Goal: Information Seeking & Learning: Learn about a topic

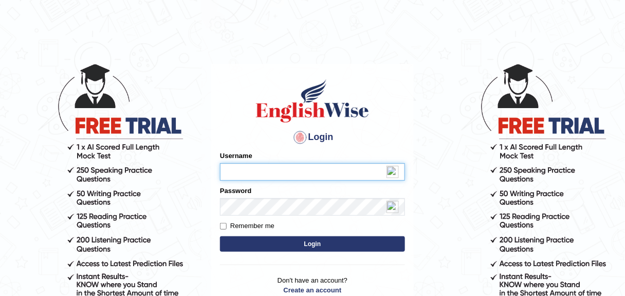
click at [270, 177] on input "Username" at bounding box center [312, 171] width 185 height 17
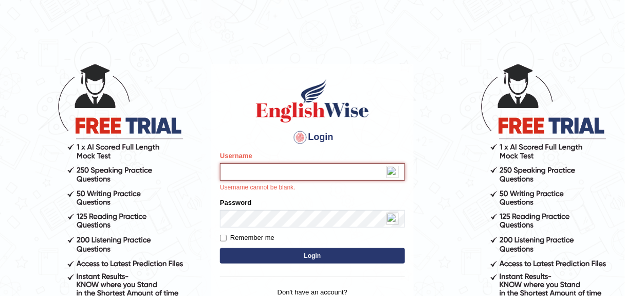
type input "prakriti446"
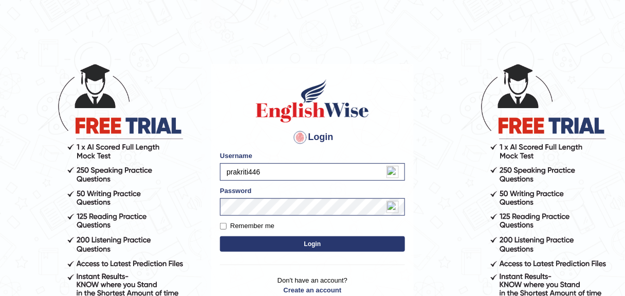
click at [302, 238] on button "Login" at bounding box center [312, 243] width 185 height 15
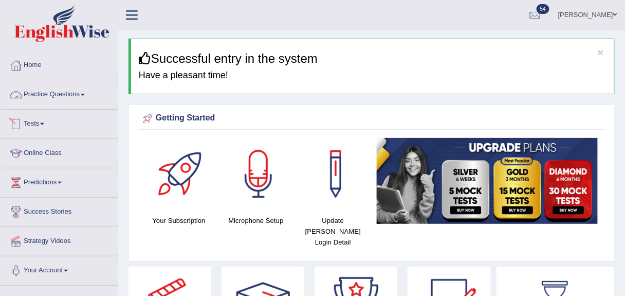
click at [73, 88] on link "Practice Questions" at bounding box center [59, 93] width 117 height 26
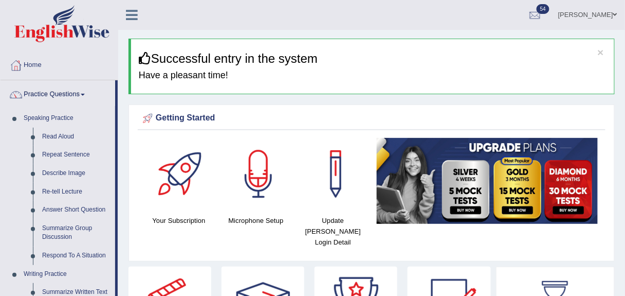
click at [74, 230] on link "Summarize Group Discussion" at bounding box center [77, 232] width 78 height 27
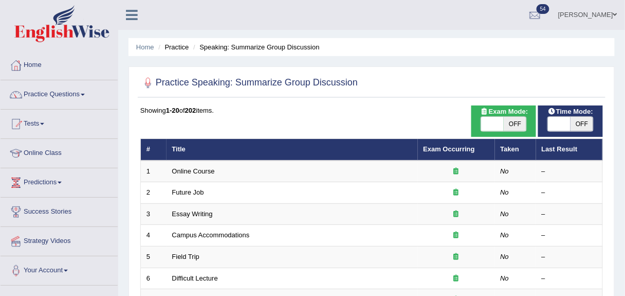
click at [199, 170] on link "Online Course" at bounding box center [193, 171] width 43 height 8
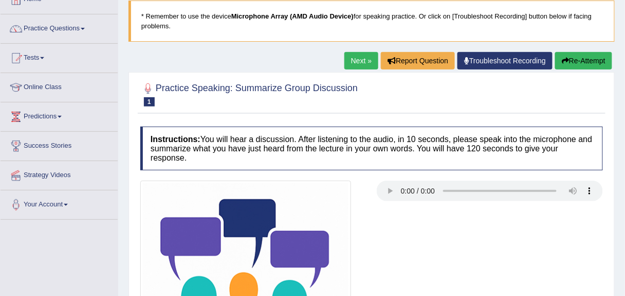
scroll to position [65, 0]
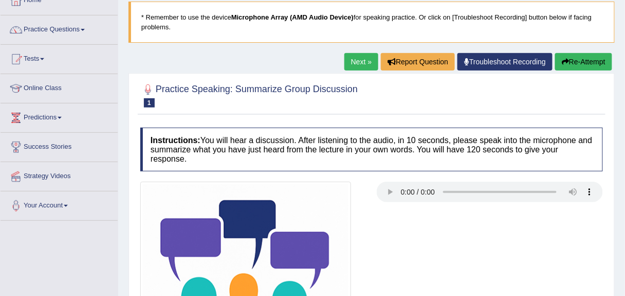
click at [487, 64] on link "Troubleshoot Recording" at bounding box center [505, 61] width 95 height 17
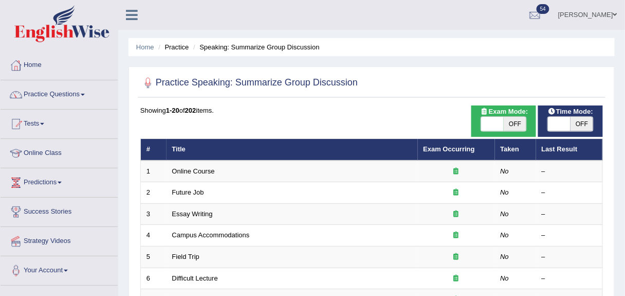
click at [197, 168] on link "Online Course" at bounding box center [193, 171] width 43 height 8
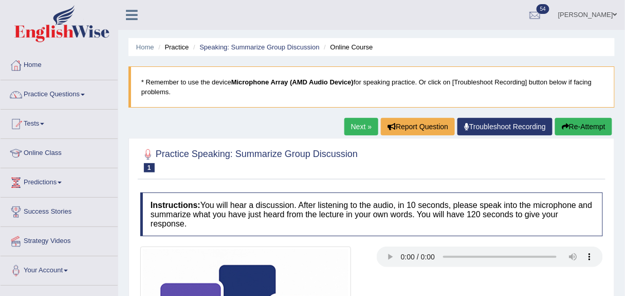
click at [486, 124] on link "Troubleshoot Recording" at bounding box center [505, 126] width 95 height 17
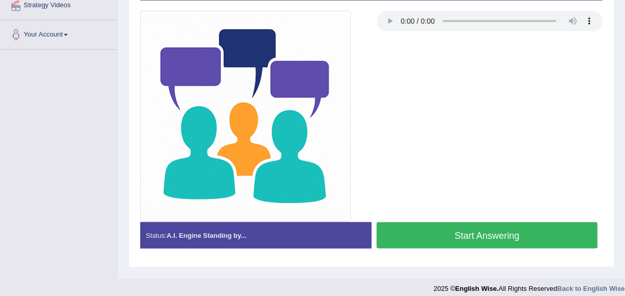
scroll to position [239, 0]
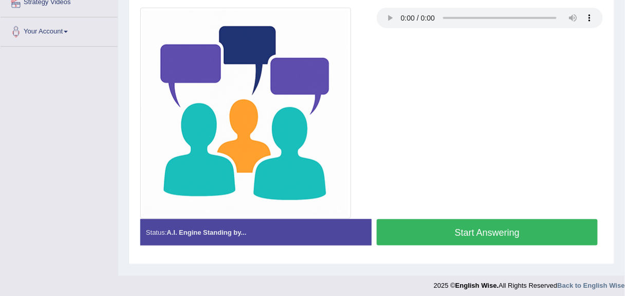
click at [475, 232] on button "Start Answering" at bounding box center [487, 232] width 221 height 26
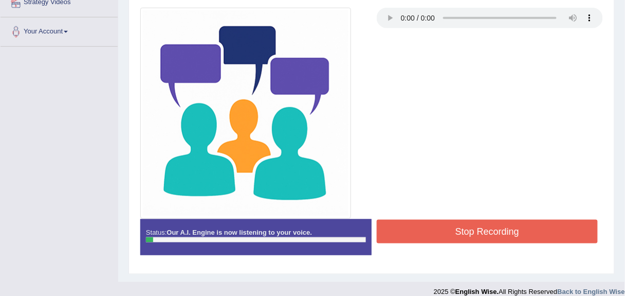
click at [475, 232] on button "Stop Recording" at bounding box center [487, 232] width 221 height 24
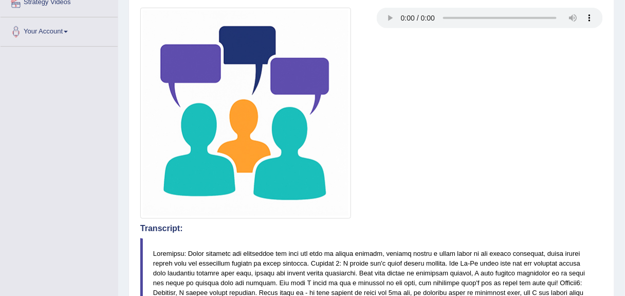
scroll to position [0, 0]
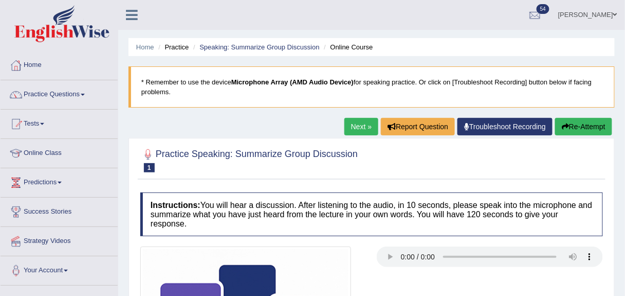
click at [583, 127] on button "Re-Attempt" at bounding box center [583, 126] width 57 height 17
